Goal: Task Accomplishment & Management: Complete application form

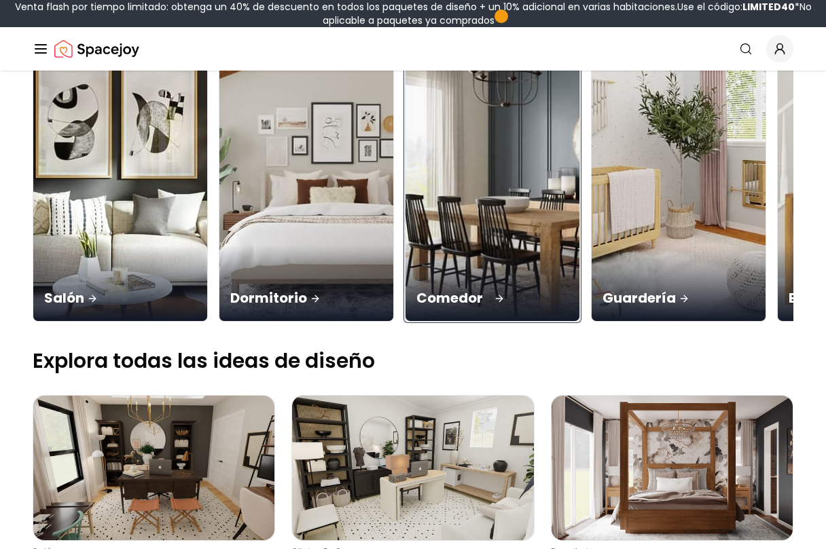
click at [495, 193] on img at bounding box center [492, 168] width 183 height 322
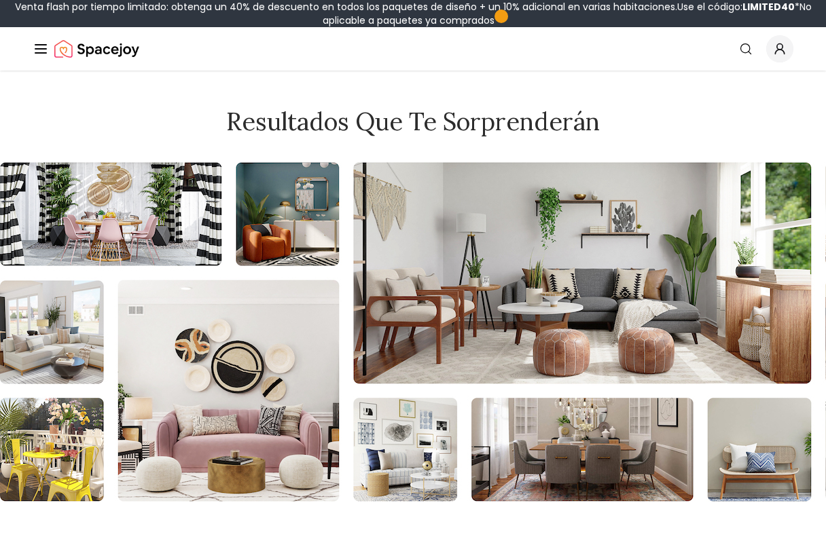
scroll to position [2850, 0]
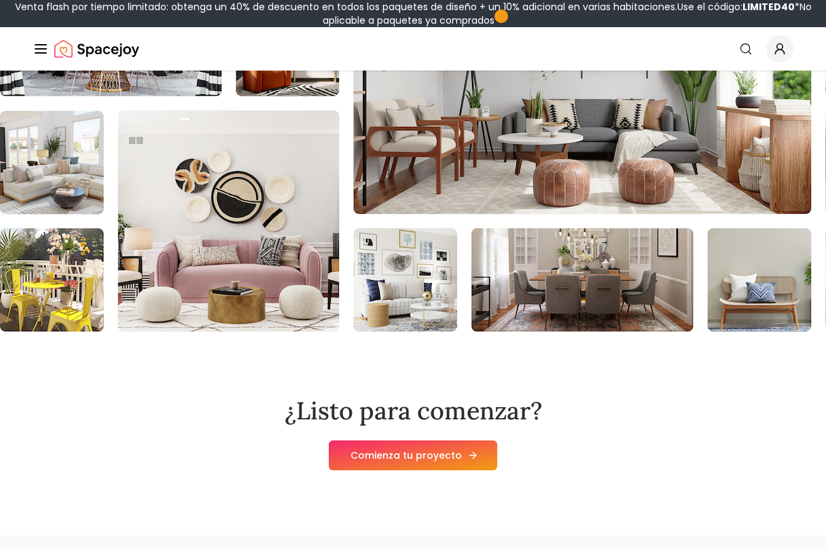
click at [378, 448] on link "Comienza tu proyecto" at bounding box center [413, 456] width 168 height 30
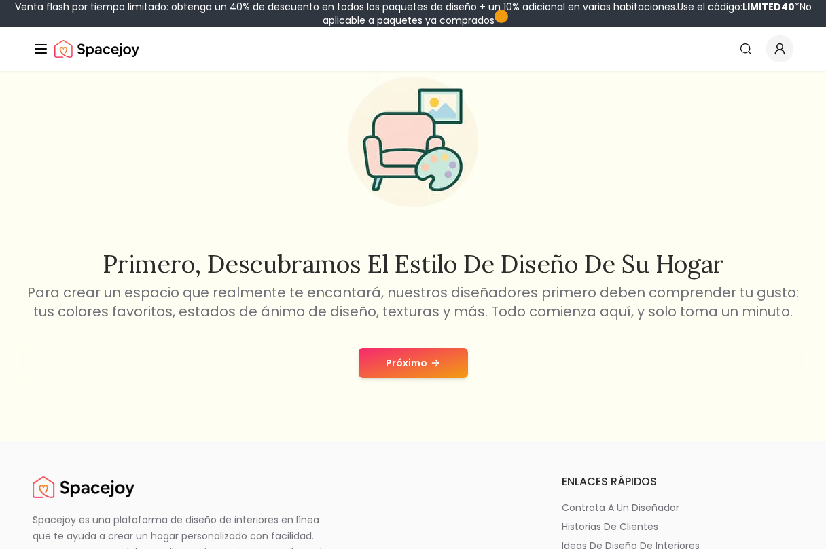
scroll to position [68, 0]
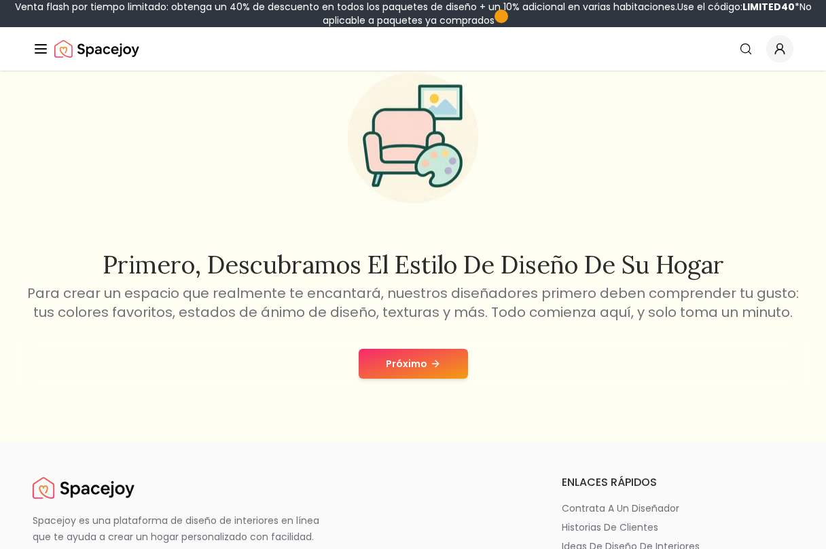
click at [396, 357] on font "Próximo" at bounding box center [406, 364] width 41 height 14
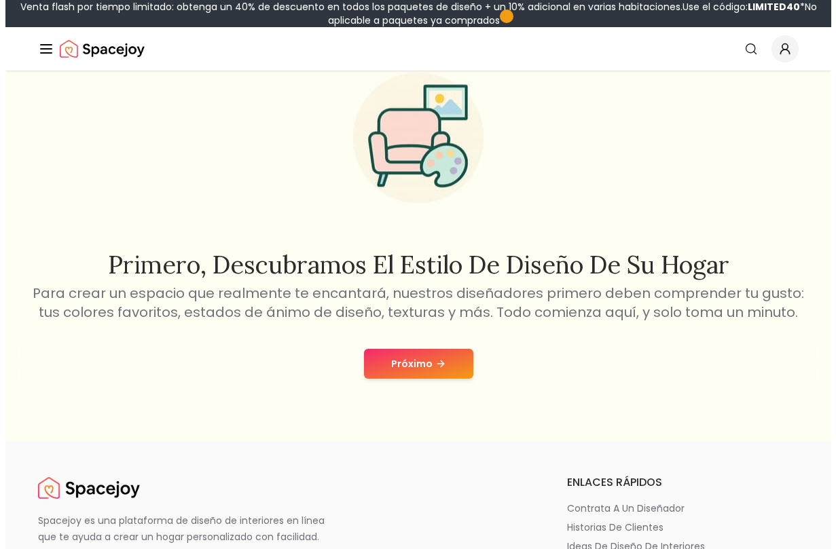
scroll to position [0, 0]
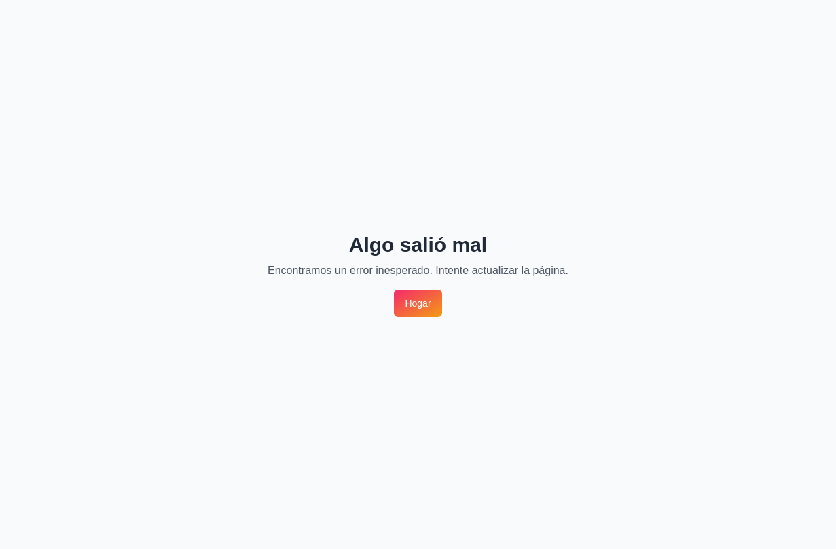
click at [418, 305] on link "Hogar" at bounding box center [418, 303] width 48 height 27
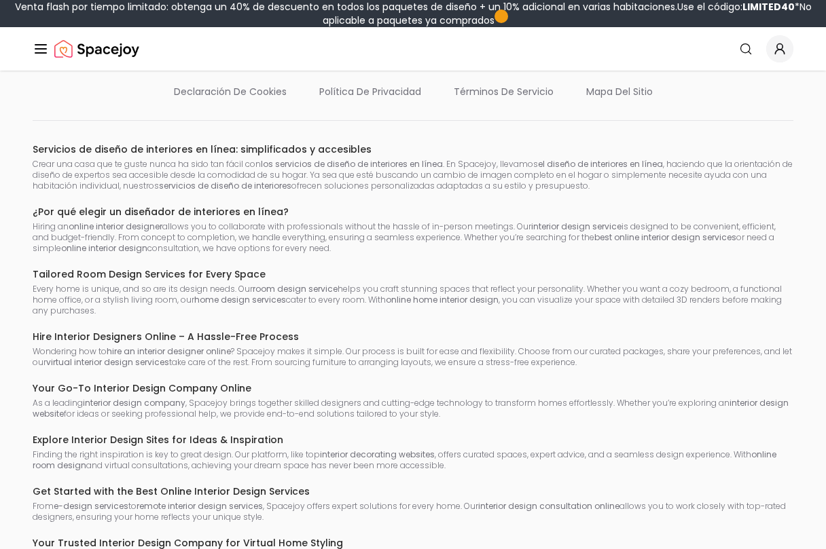
scroll to position [1189, 0]
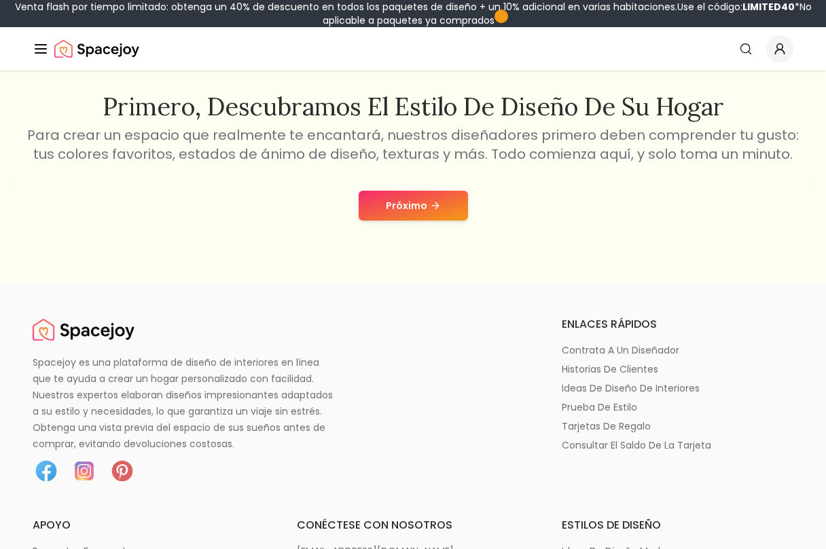
scroll to position [225, 0]
